Goal: Find specific page/section: Find specific page/section

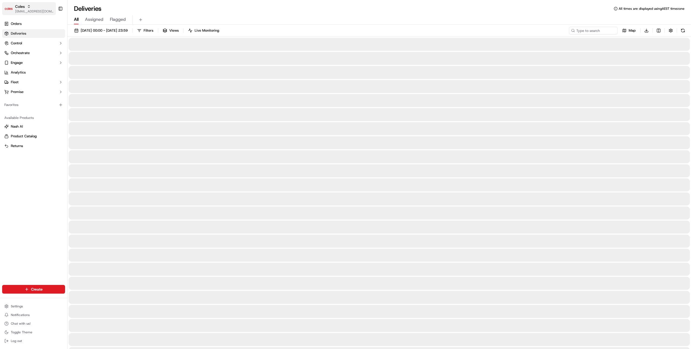
click at [37, 5] on div "Coles" at bounding box center [34, 6] width 39 height 5
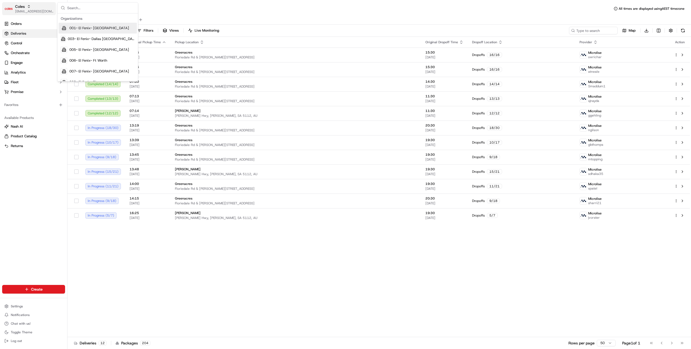
type input "o"
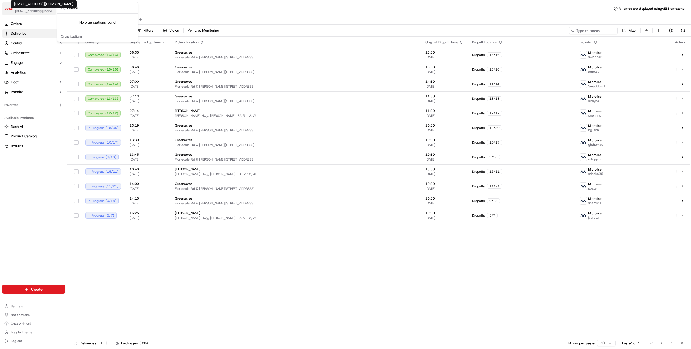
type input "homerun"
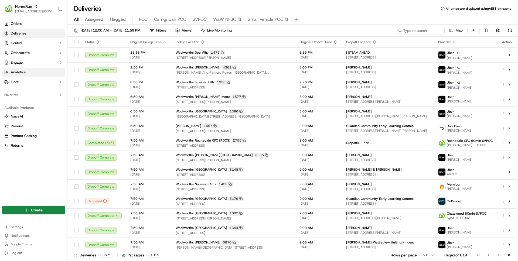
click at [27, 72] on link "Analytics" at bounding box center [33, 72] width 63 height 9
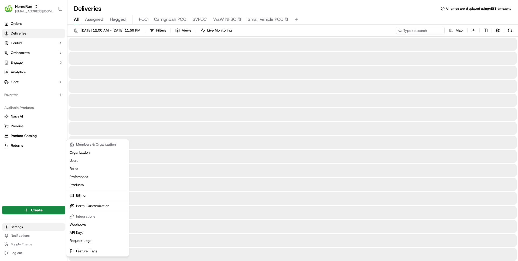
click at [33, 230] on html "HomeRun [EMAIL_ADDRESS][DOMAIN_NAME] Toggle Sidebar Orders Deliveries Control O…" at bounding box center [259, 130] width 518 height 261
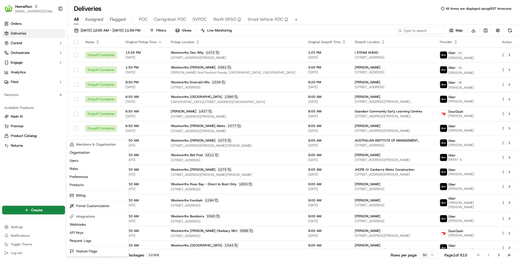
click at [37, 61] on html "HomeRun ben@usenash.com Toggle Sidebar Orders Deliveries Control Orchestrate En…" at bounding box center [259, 130] width 518 height 261
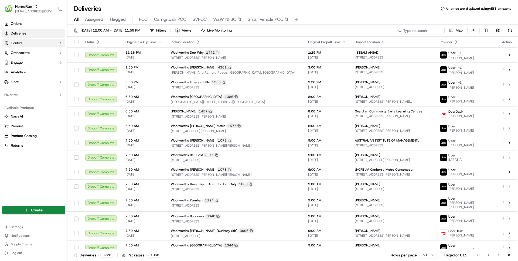
click at [35, 44] on button "Control" at bounding box center [33, 43] width 63 height 9
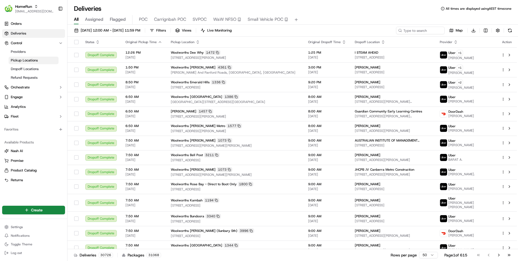
click at [32, 59] on span "Pickup Locations" at bounding box center [24, 60] width 27 height 5
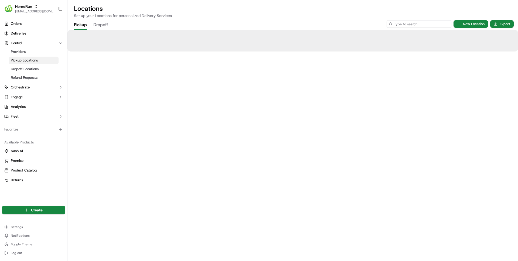
click at [425, 22] on input at bounding box center [419, 24] width 65 height 8
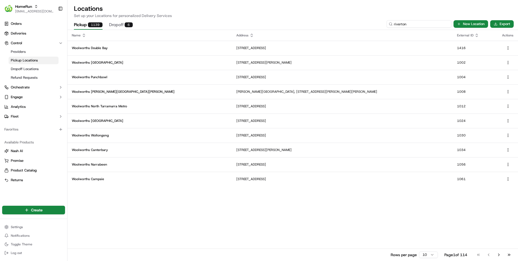
type input "riverton"
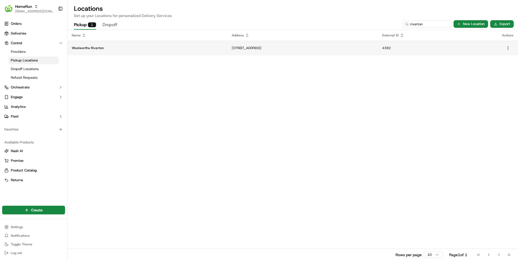
drag, startPoint x: 410, startPoint y: 49, endPoint x: 446, endPoint y: 49, distance: 35.9
click at [446, 49] on tr "Woolworths Riverton Cnr High Road And Willeri Drive, Riverton, WA 6148, AU 4382" at bounding box center [293, 48] width 451 height 15
